Goal: Transaction & Acquisition: Purchase product/service

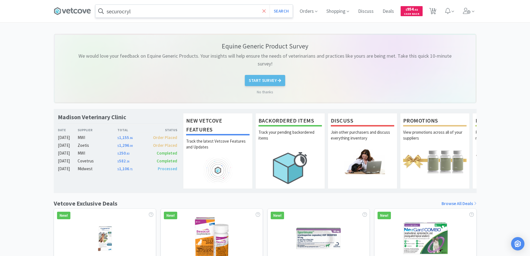
click at [263, 12] on icon at bounding box center [263, 10] width 3 height 3
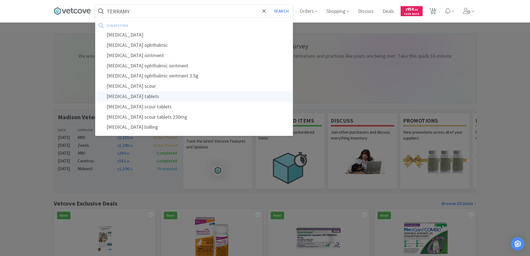
click at [135, 95] on div "[MEDICAL_DATA] tablets" at bounding box center [193, 96] width 197 height 10
type input "[MEDICAL_DATA] tablets"
select select "2"
select select "3"
select select "20"
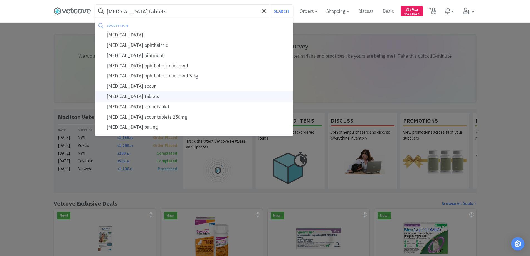
select select "2"
select select "1"
select select "4"
select select "1"
select select "2"
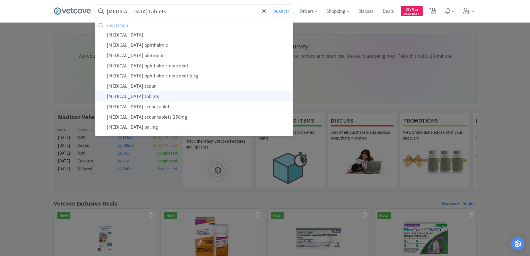
select select "1"
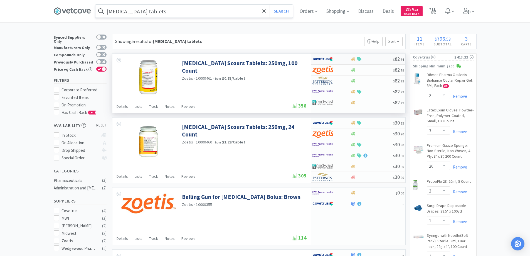
click at [342, 60] on div at bounding box center [327, 58] width 31 height 9
select select "1"
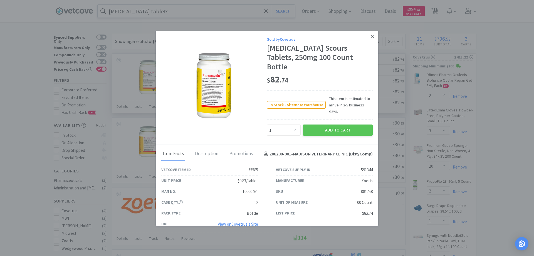
click at [371, 39] on icon at bounding box center [372, 36] width 3 height 5
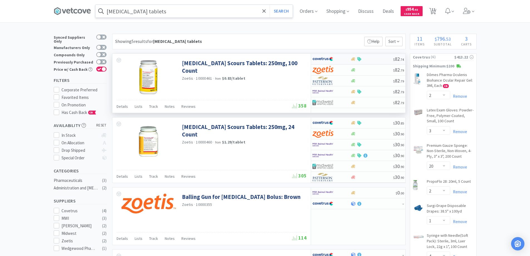
click at [343, 58] on div at bounding box center [331, 58] width 38 height 9
select select "1"
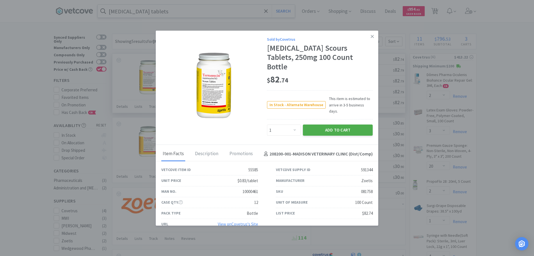
click at [330, 124] on button "Add to Cart" at bounding box center [338, 129] width 70 height 11
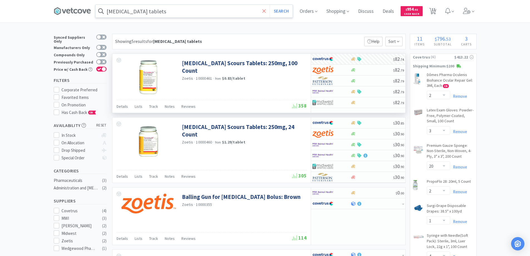
click at [263, 11] on span at bounding box center [264, 11] width 6 height 12
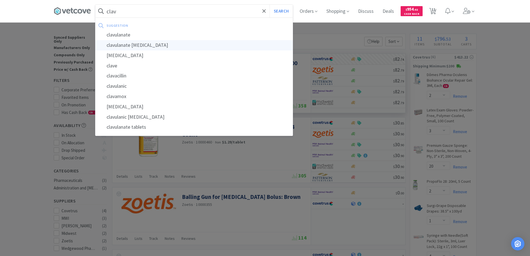
click at [131, 45] on div "clavulanate [MEDICAL_DATA]" at bounding box center [193, 45] width 197 height 10
type input "clavulanate [MEDICAL_DATA]"
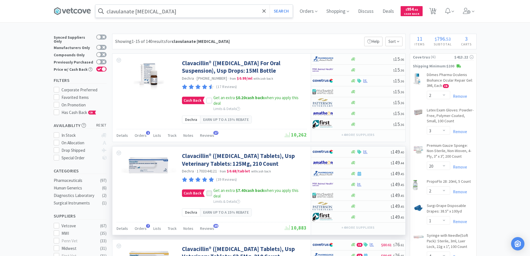
click at [207, 195] on icon at bounding box center [209, 193] width 4 height 4
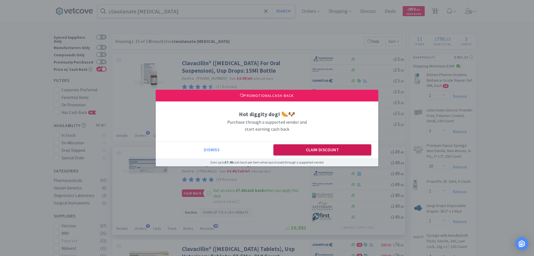
click at [308, 150] on button "Claim Discount" at bounding box center [322, 149] width 98 height 11
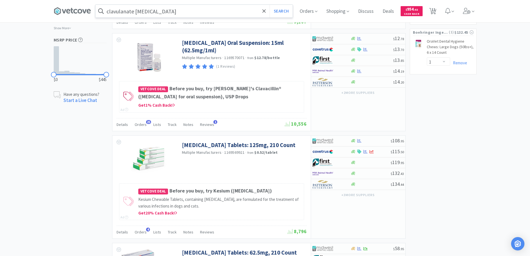
scroll to position [389, 0]
